Goal: Information Seeking & Learning: Learn about a topic

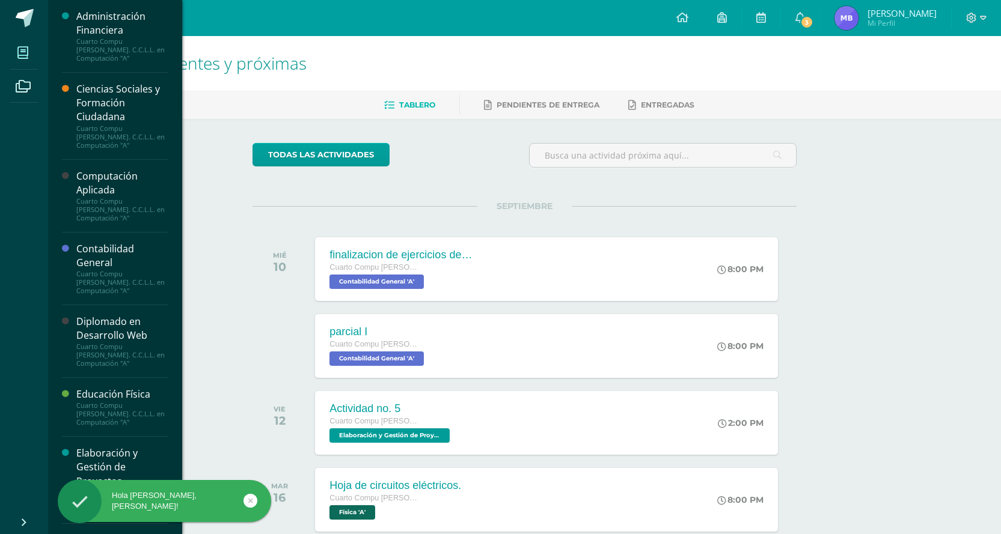
click at [22, 57] on icon at bounding box center [22, 53] width 11 height 12
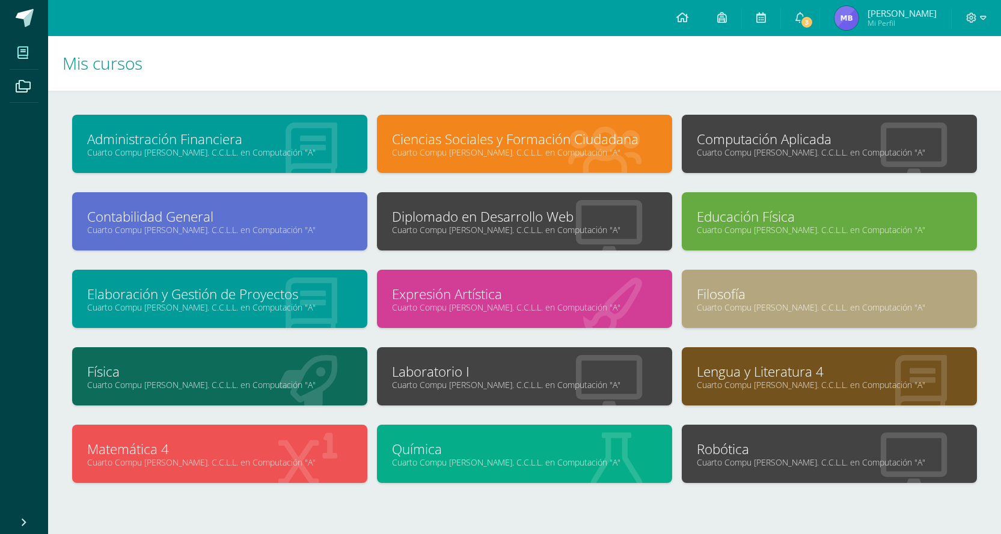
click at [540, 220] on link "Diplomado en Desarrollo Web" at bounding box center [524, 216] width 265 height 19
